Goal: Task Accomplishment & Management: Use online tool/utility

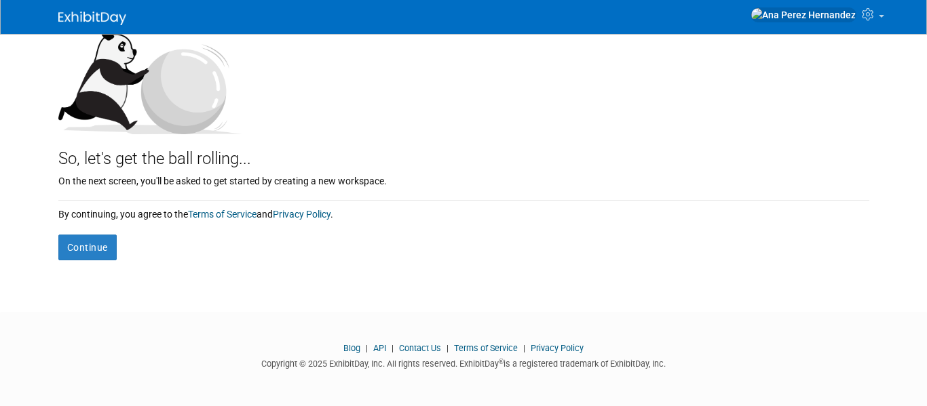
scroll to position [154, 0]
click at [67, 254] on button "Continue" at bounding box center [87, 247] width 58 height 26
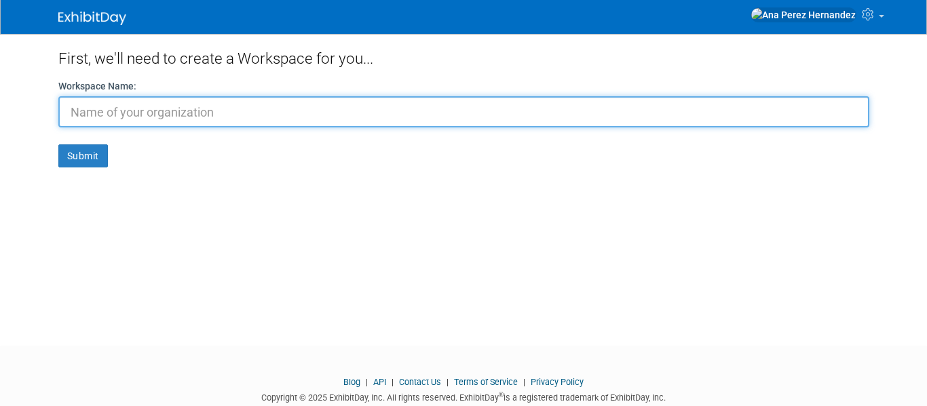
click at [151, 112] on input "text" at bounding box center [463, 111] width 811 height 31
type input "[PERSON_NAME]"
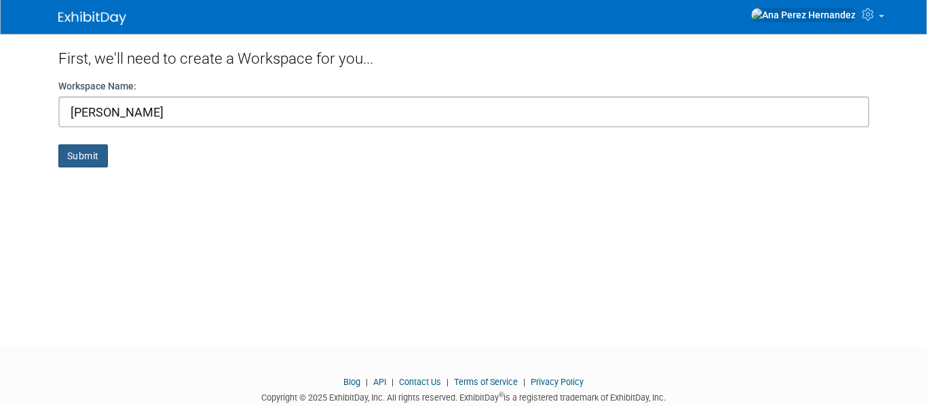
click at [91, 150] on button "Submit" at bounding box center [83, 156] width 50 height 23
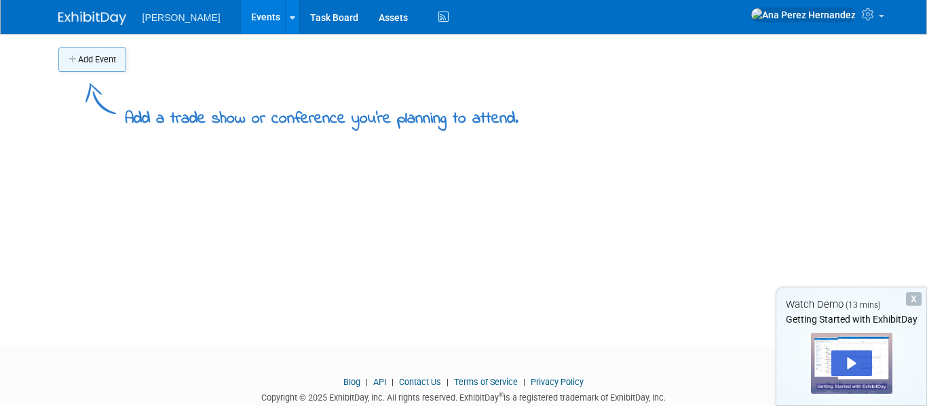
click at [97, 58] on button "Add Event" at bounding box center [92, 60] width 68 height 24
